Goal: Information Seeking & Learning: Learn about a topic

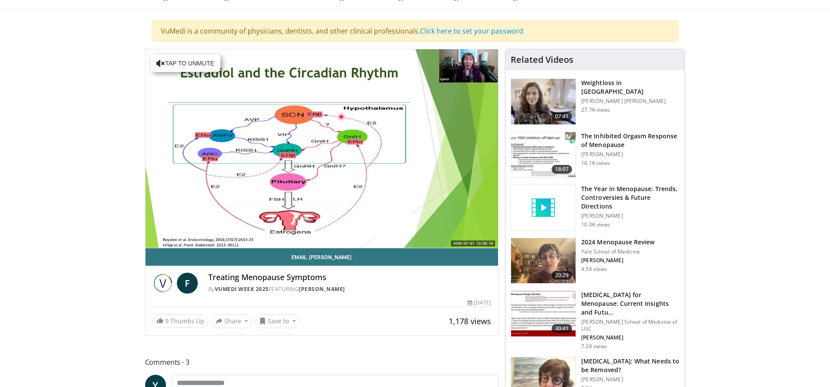
scroll to position [60, 0]
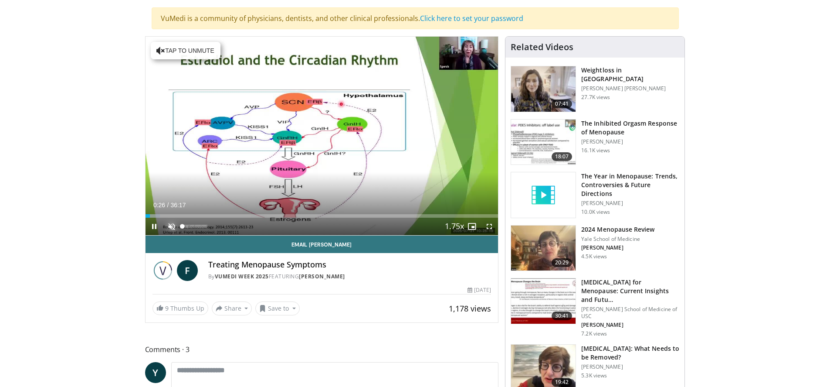
click at [173, 225] on span "Video Player" at bounding box center [171, 226] width 17 height 17
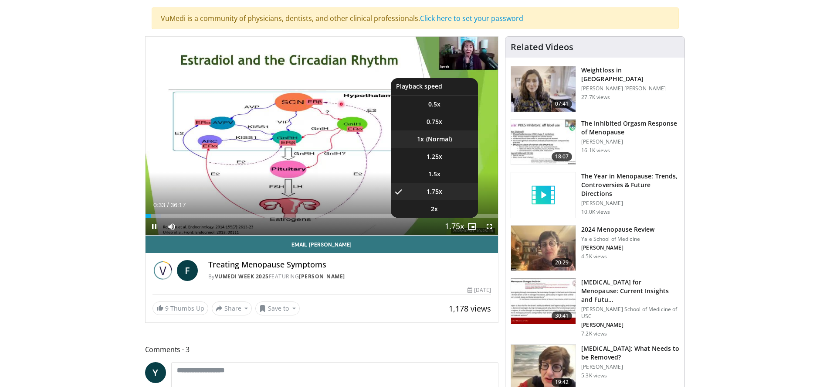
click at [439, 142] on li "1x" at bounding box center [434, 138] width 87 height 17
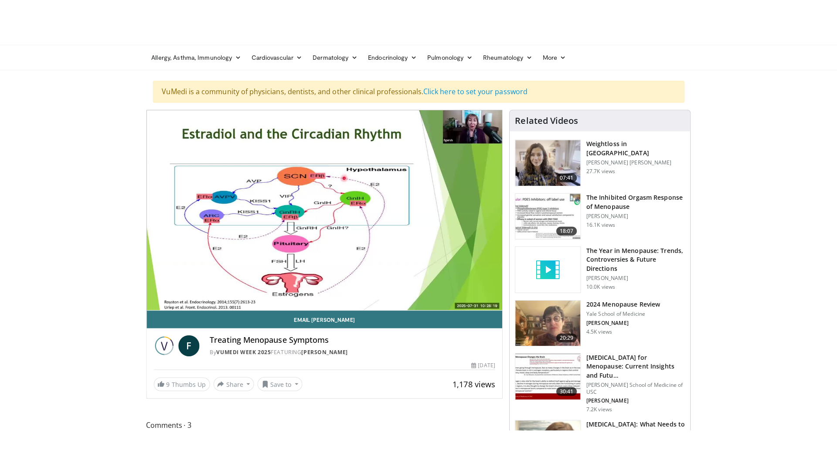
scroll to position [0, 0]
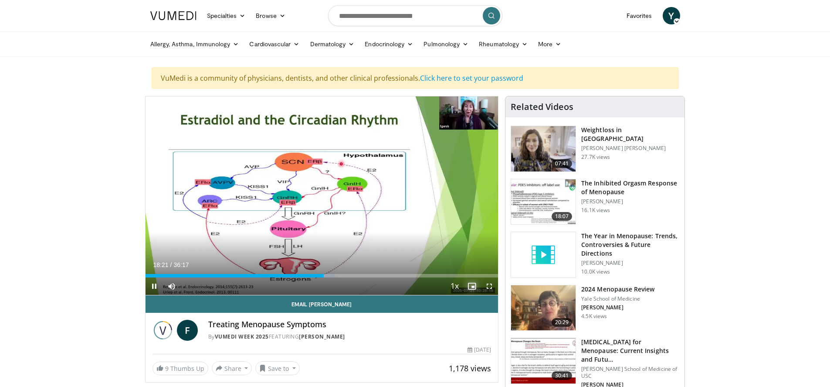
click at [473, 288] on span "Video Player" at bounding box center [471, 285] width 17 height 17
click at [473, 287] on span "Video Player" at bounding box center [471, 285] width 17 height 17
drag, startPoint x: 489, startPoint y: 286, endPoint x: 489, endPoint y: 338, distance: 52.7
click at [489, 286] on span "Video Player" at bounding box center [489, 285] width 17 height 17
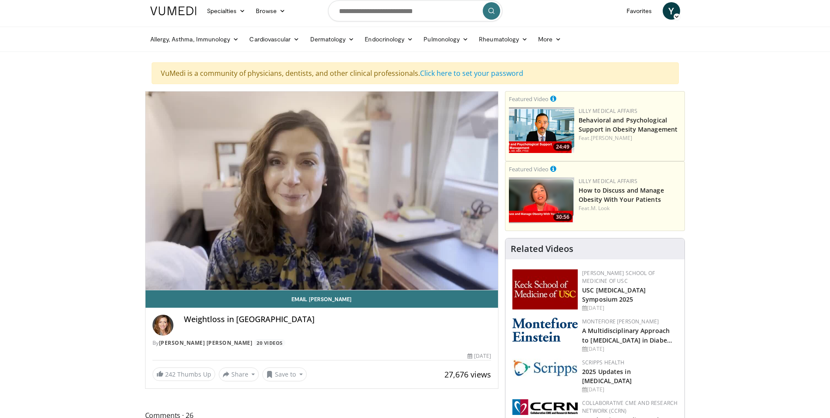
scroll to position [10, 0]
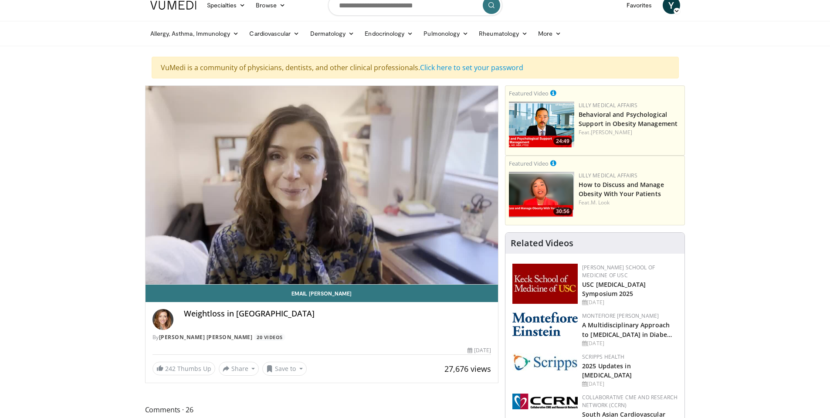
click at [381, 32] on link "Endocrinology" at bounding box center [389, 33] width 59 height 17
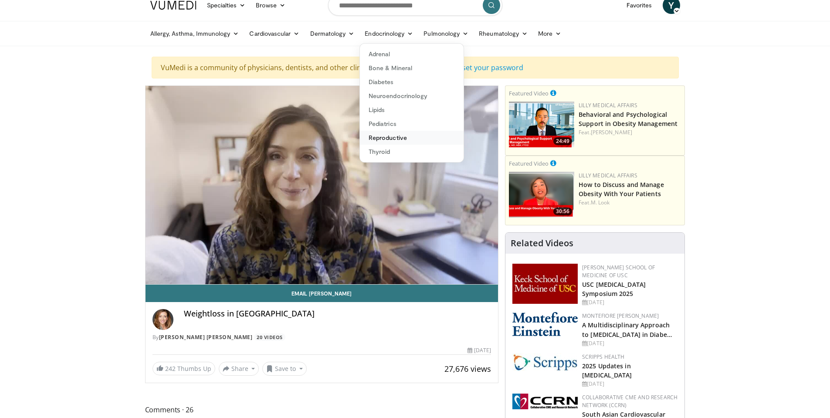
click at [384, 136] on link "Reproductive" at bounding box center [412, 138] width 104 height 14
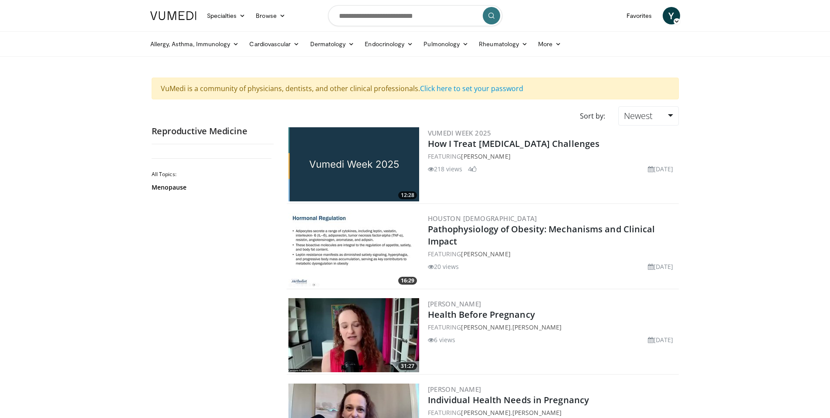
click at [545, 45] on link "More" at bounding box center [550, 43] width 34 height 17
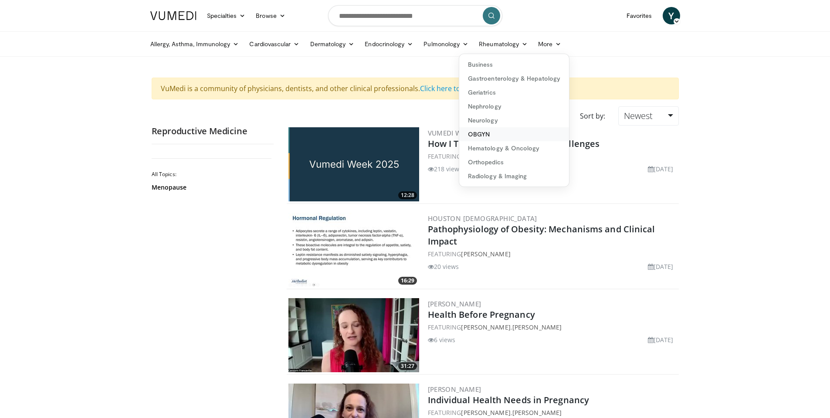
click at [481, 133] on link "OBGYN" at bounding box center [514, 134] width 110 height 14
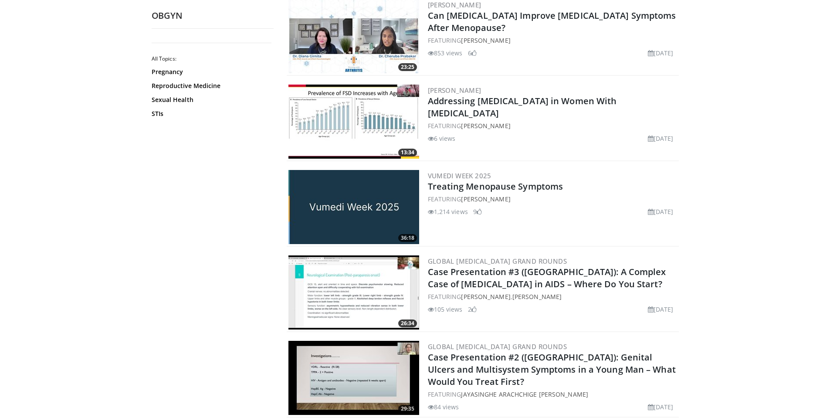
scroll to position [1593, 0]
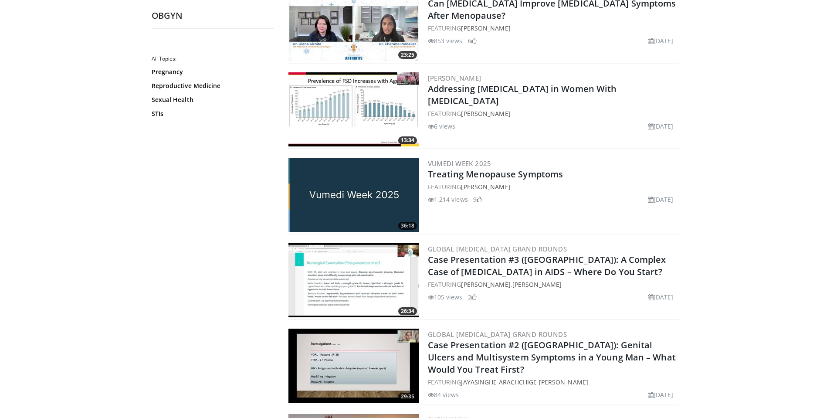
click at [502, 171] on link "Treating Menopause Symptoms" at bounding box center [496, 174] width 136 height 12
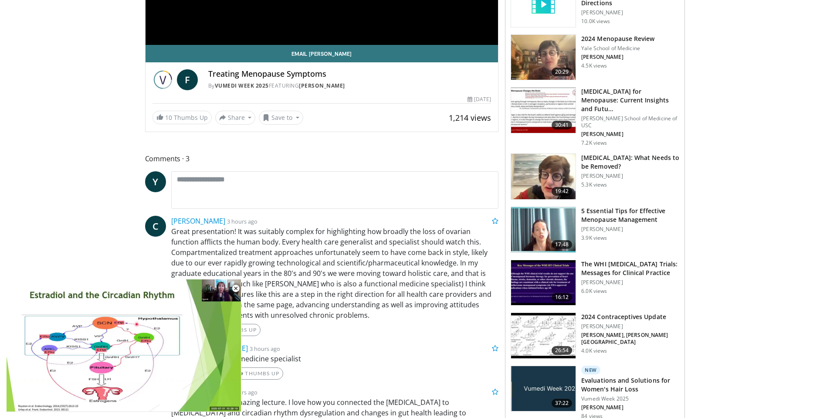
scroll to position [267, 0]
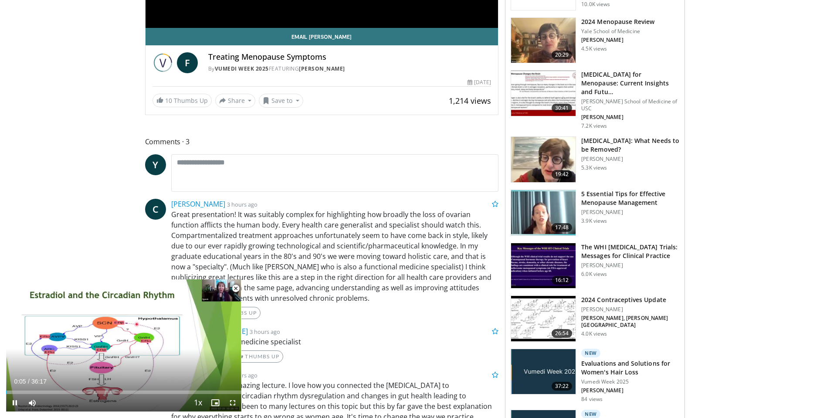
click at [237, 289] on span "Video Player" at bounding box center [235, 288] width 17 height 17
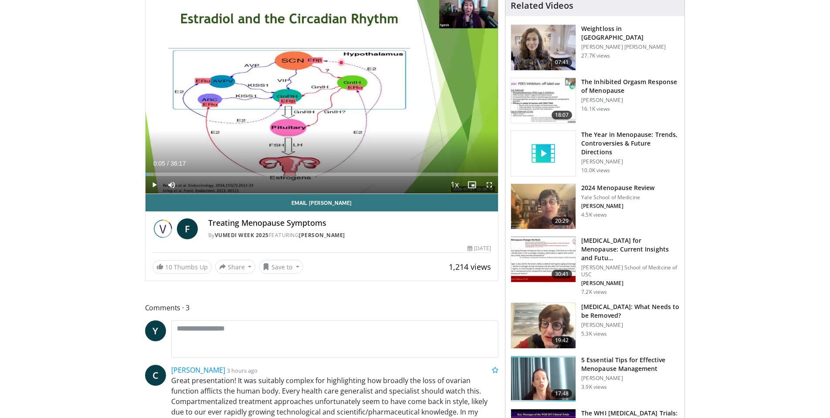
scroll to position [100, 0]
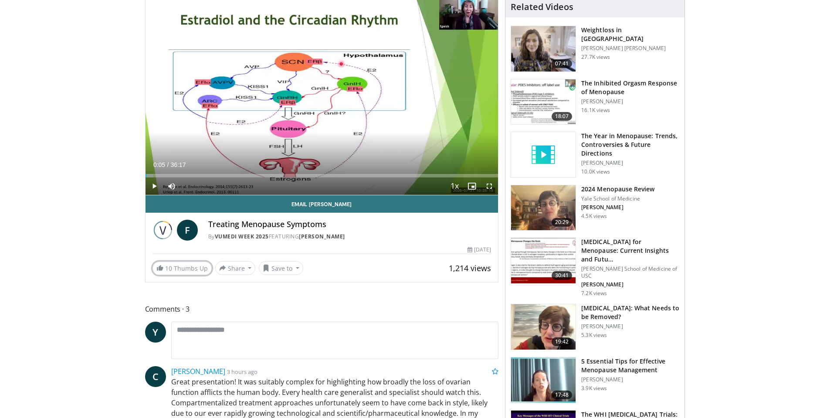
click at [190, 272] on link "10 Thumbs Up" at bounding box center [182, 269] width 59 height 14
click at [279, 269] on button "Save to" at bounding box center [281, 268] width 44 height 14
click at [281, 287] on span "Add to Favorites" at bounding box center [297, 287] width 54 height 10
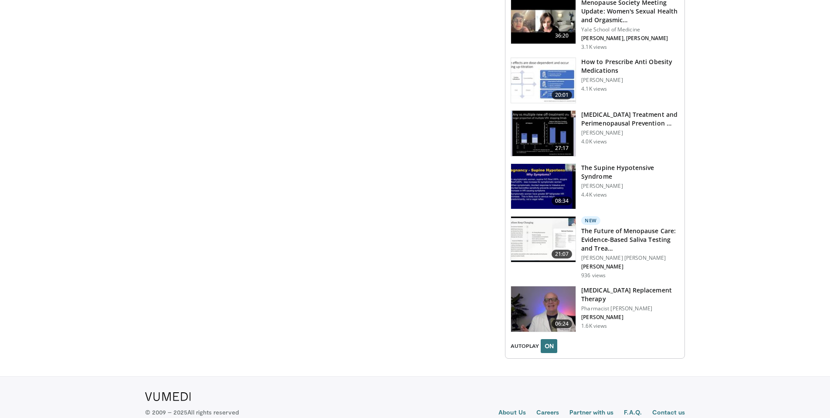
scroll to position [882, 0]
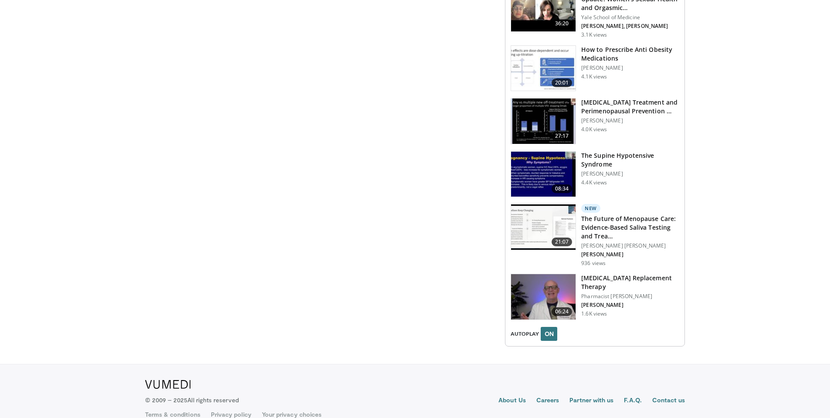
click at [553, 327] on button "ON" at bounding box center [549, 334] width 17 height 14
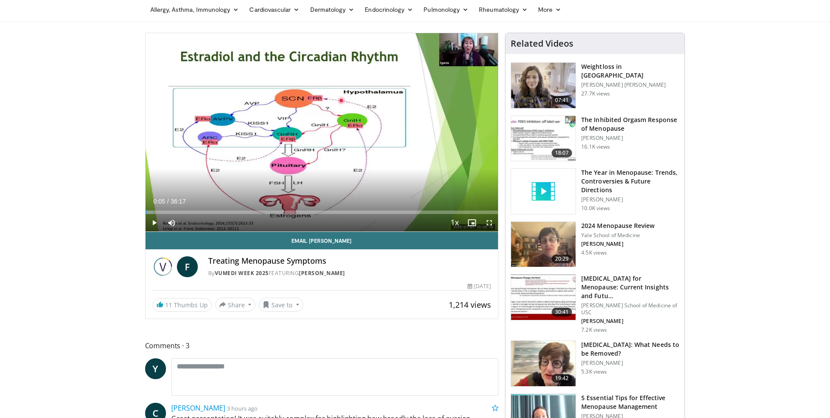
scroll to position [0, 0]
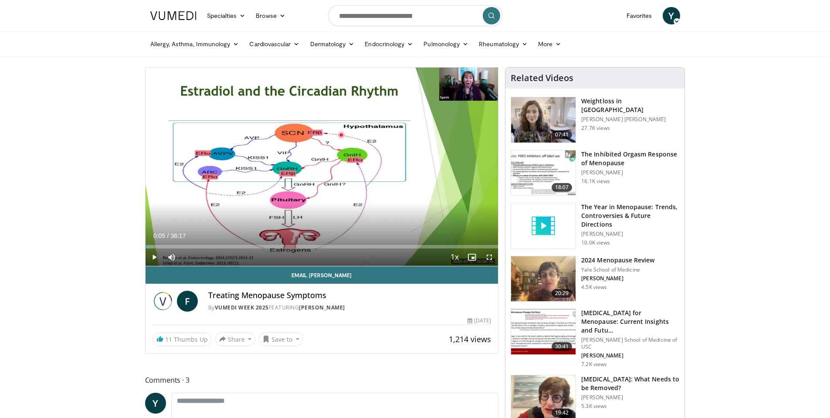
click at [386, 41] on link "Endocrinology" at bounding box center [389, 43] width 59 height 17
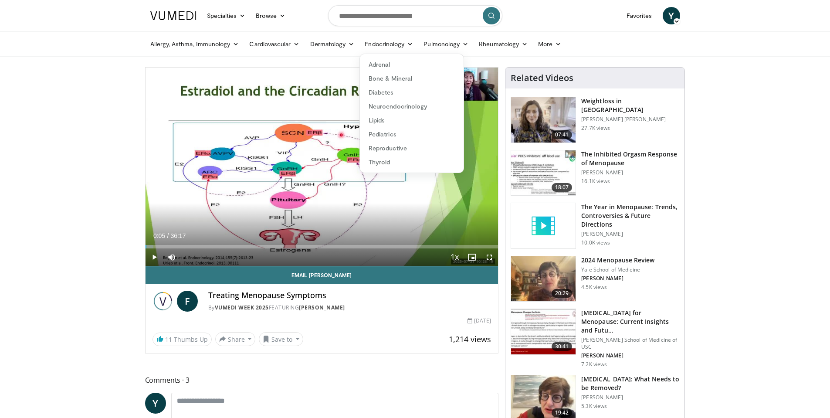
click at [544, 47] on link "More" at bounding box center [550, 43] width 34 height 17
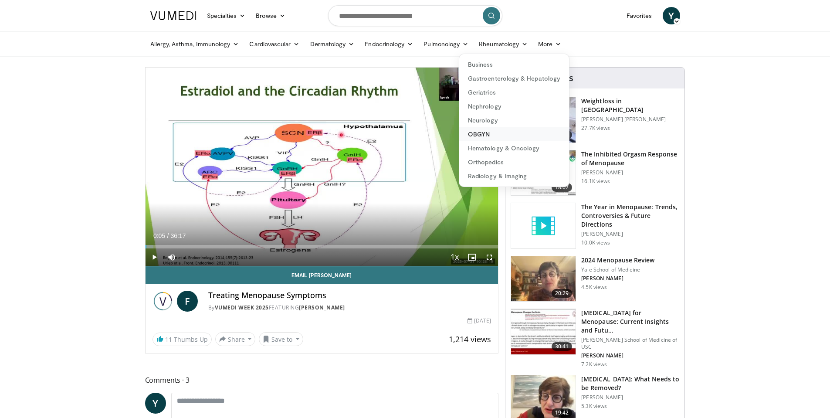
click at [496, 130] on link "OBGYN" at bounding box center [514, 134] width 110 height 14
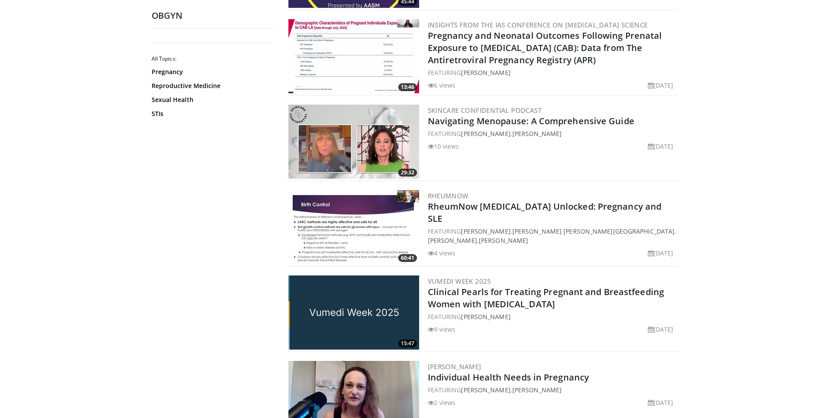
scroll to position [226, 0]
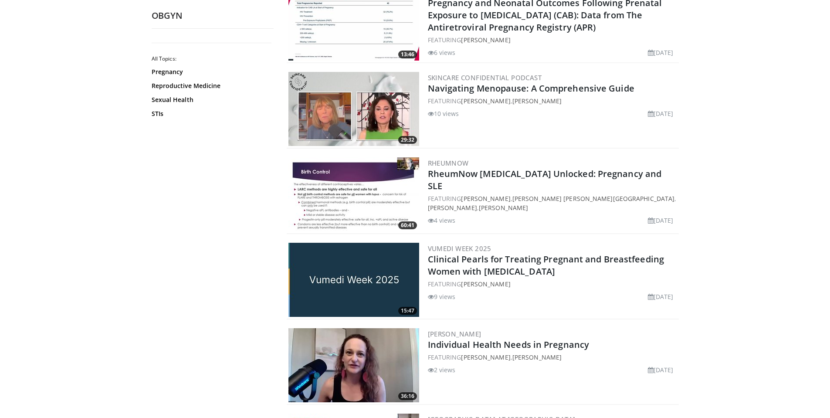
click at [575, 87] on link "Navigating Menopause: A Comprehensive Guide" at bounding box center [531, 88] width 207 height 12
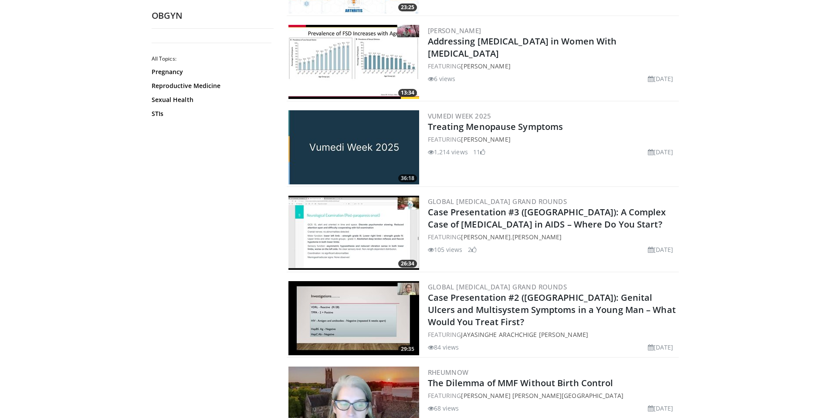
scroll to position [1645, 0]
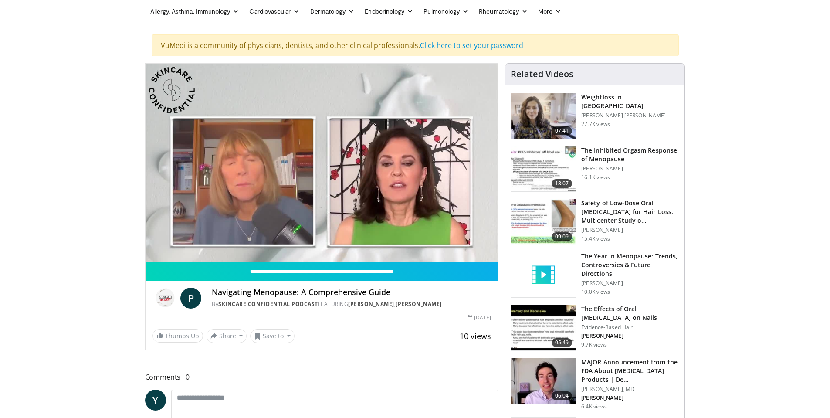
scroll to position [32, 0]
